Goal: Communication & Community: Connect with others

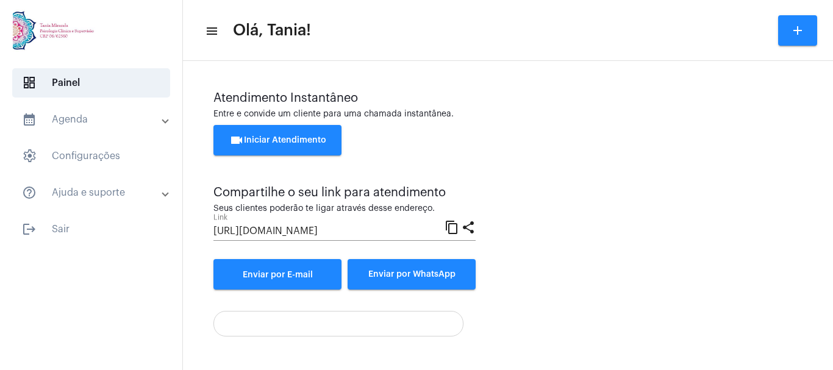
scroll to position [85, 0]
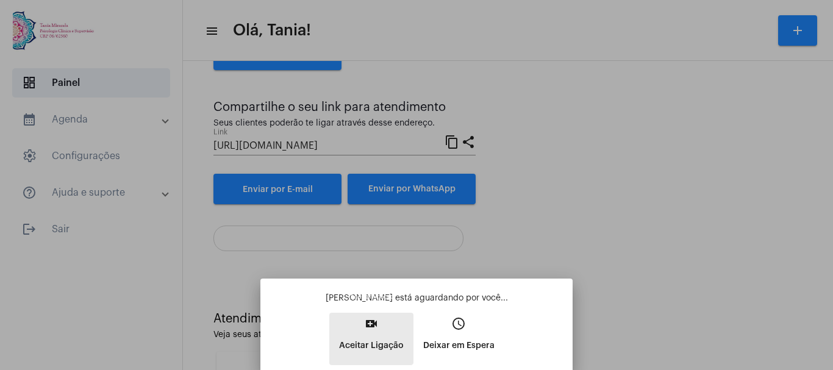
click at [371, 328] on mat-icon "video_call" at bounding box center [371, 324] width 15 height 15
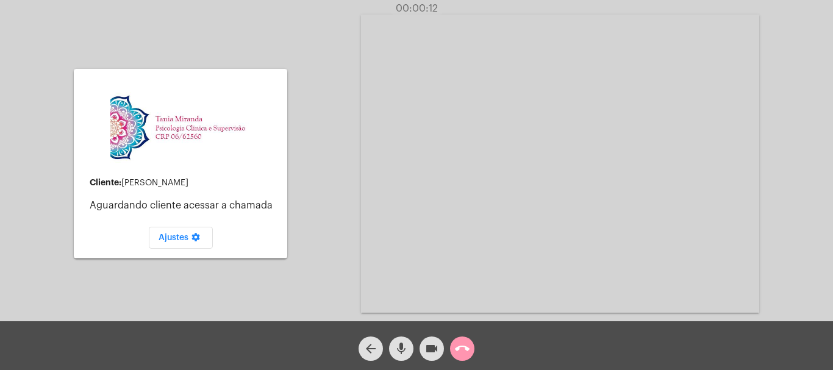
click at [464, 350] on mat-icon "call_end" at bounding box center [462, 349] width 15 height 15
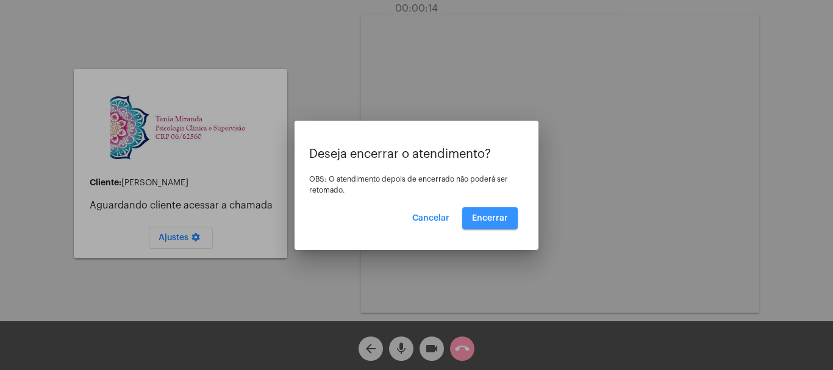
click at [490, 220] on span "Encerrar" at bounding box center [490, 218] width 36 height 9
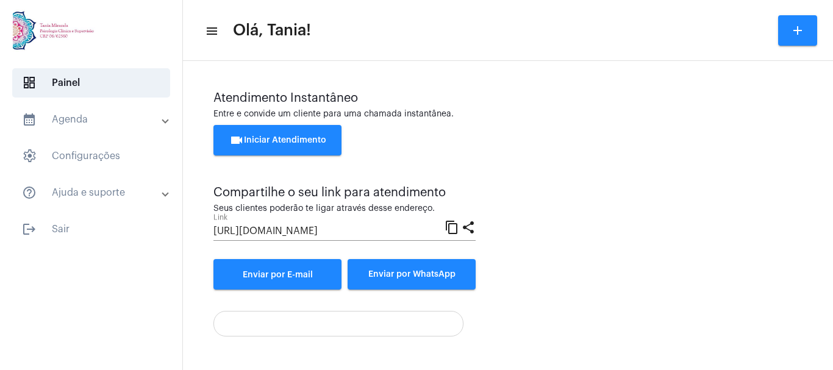
scroll to position [85, 0]
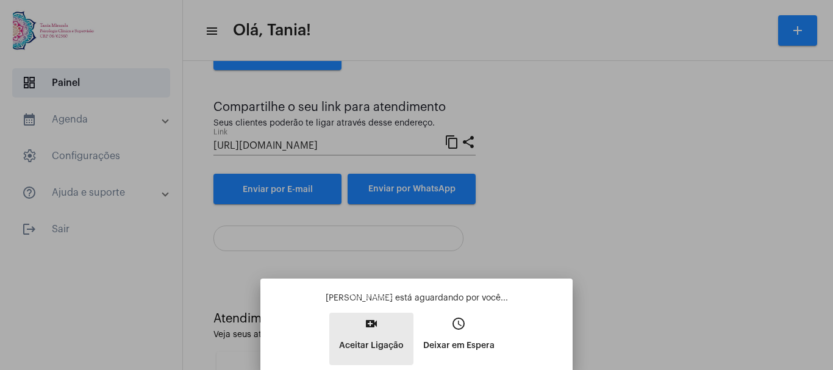
click at [371, 323] on mat-icon "video_call" at bounding box center [371, 324] width 15 height 15
